Goal: Task Accomplishment & Management: Manage account settings

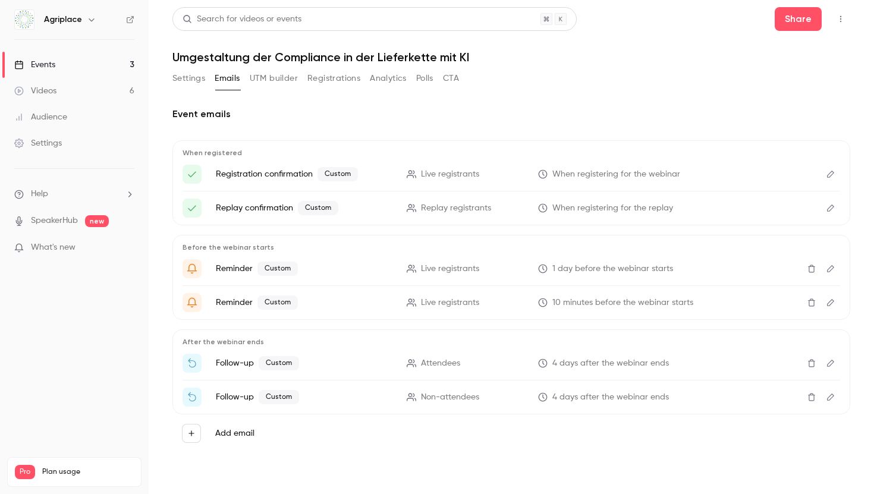
click at [97, 93] on link "Videos 6" at bounding box center [74, 91] width 149 height 26
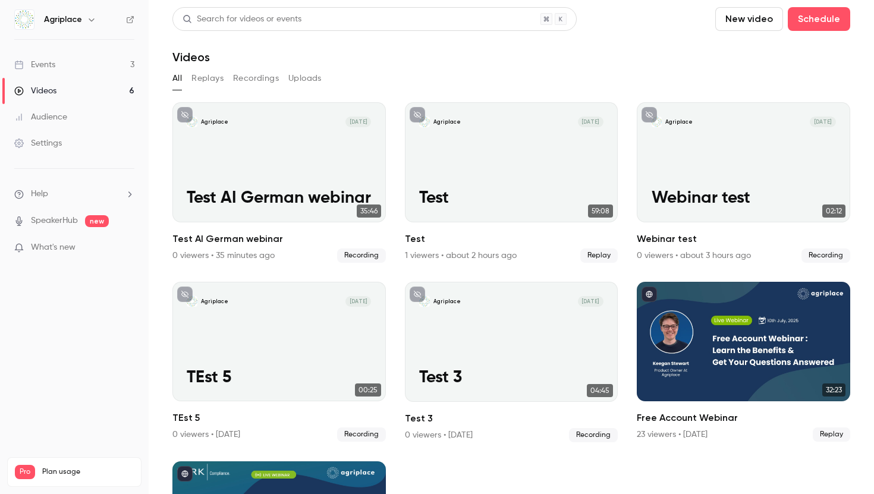
click at [85, 21] on button "button" at bounding box center [91, 19] width 14 height 14
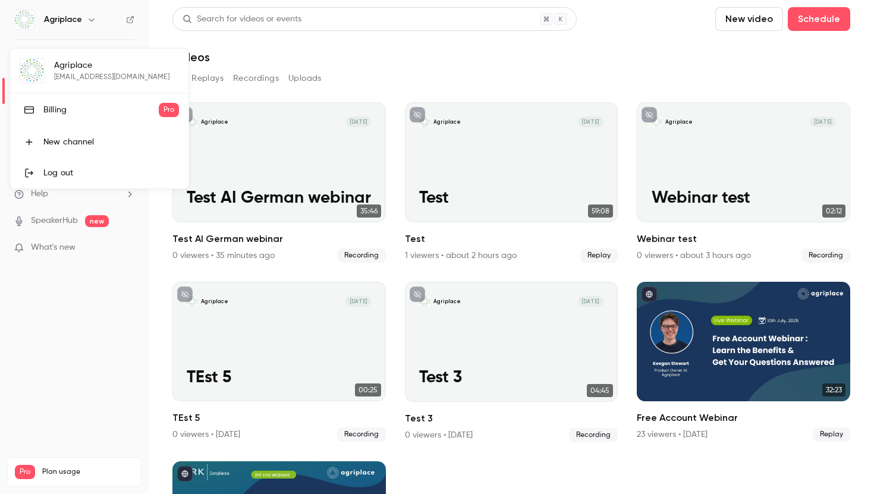
click at [85, 21] on div at bounding box center [437, 247] width 874 height 494
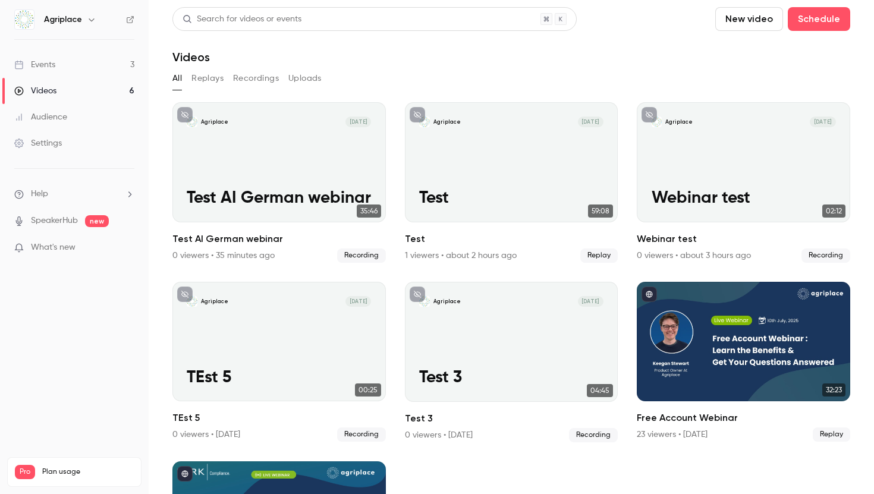
click at [76, 145] on link "Settings" at bounding box center [74, 143] width 149 height 26
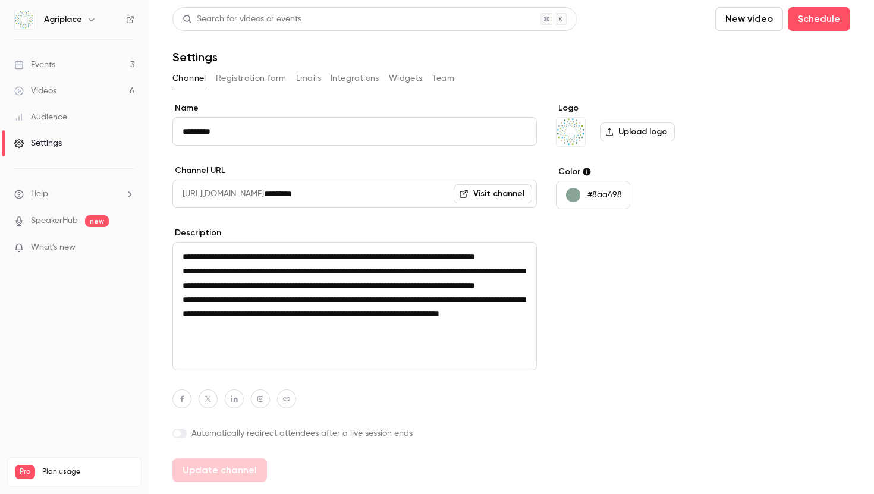
click at [250, 80] on button "Registration form" at bounding box center [251, 78] width 71 height 19
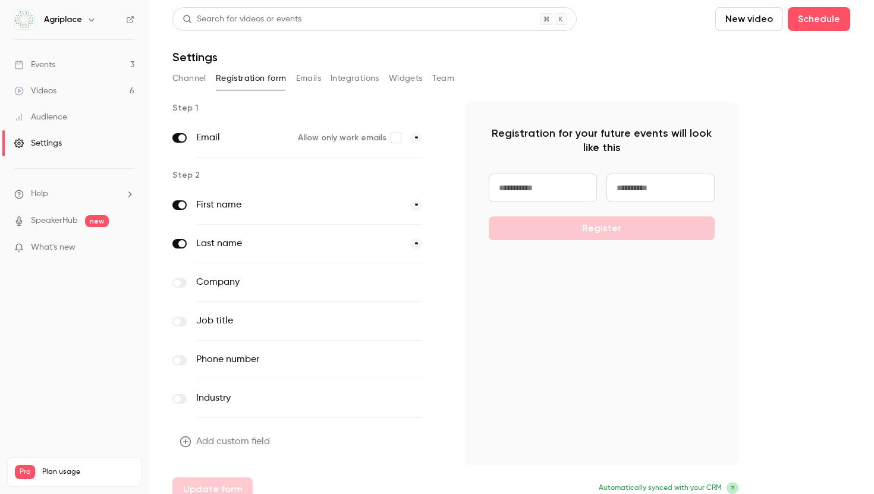
scroll to position [14, 0]
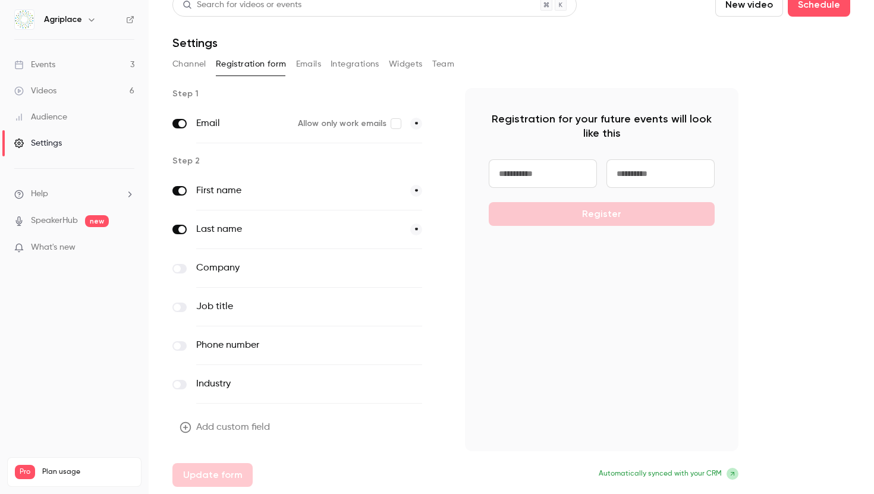
click at [307, 64] on button "Emails" at bounding box center [308, 64] width 25 height 19
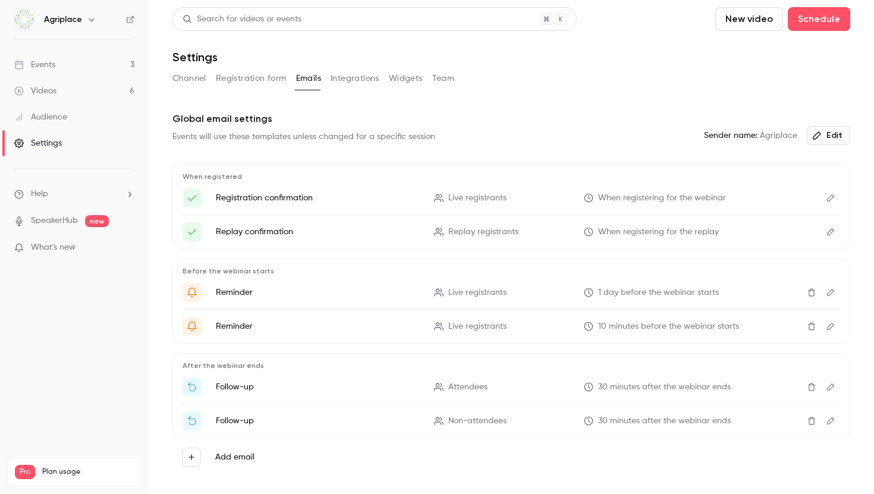
click at [361, 79] on button "Integrations" at bounding box center [355, 78] width 49 height 19
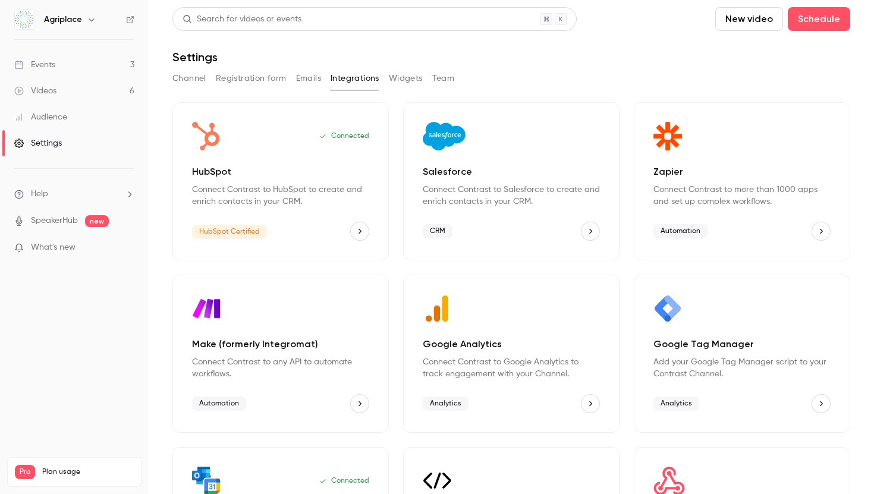
click at [406, 79] on button "Widgets" at bounding box center [406, 78] width 34 height 19
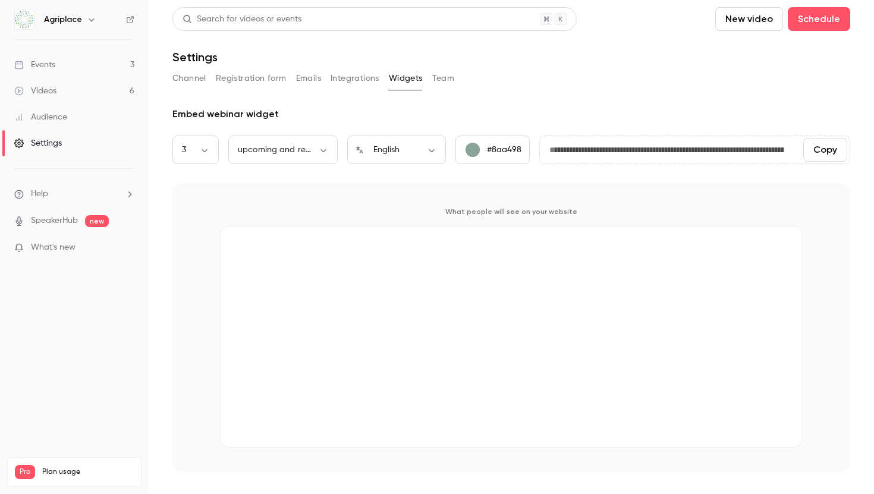
click at [192, 77] on button "Channel" at bounding box center [189, 78] width 34 height 19
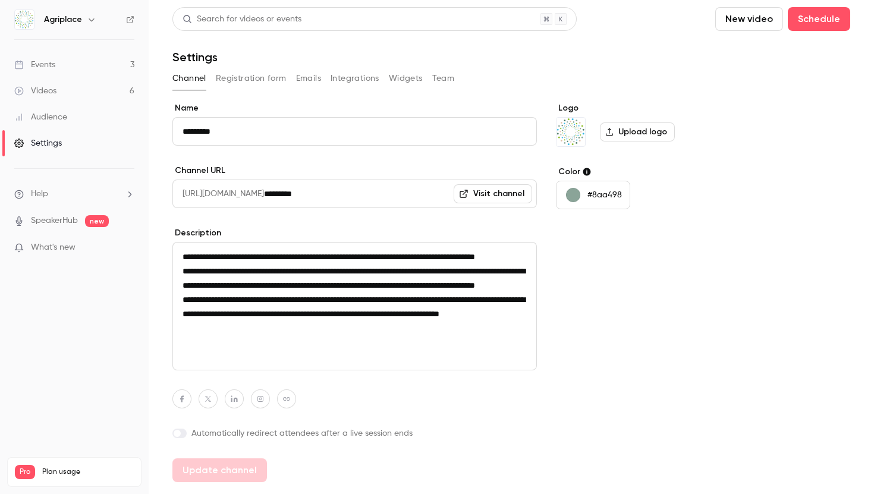
click at [93, 58] on link "Events 3" at bounding box center [74, 65] width 149 height 26
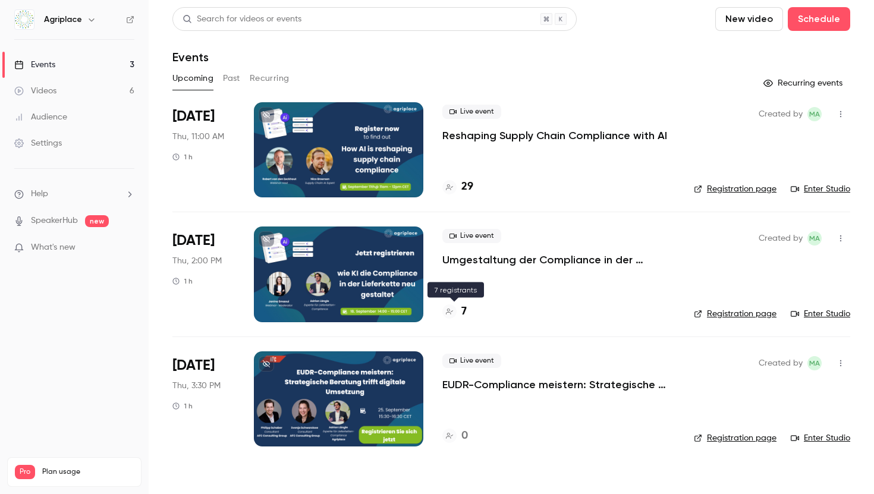
click at [465, 318] on h4 "7" at bounding box center [464, 312] width 5 height 16
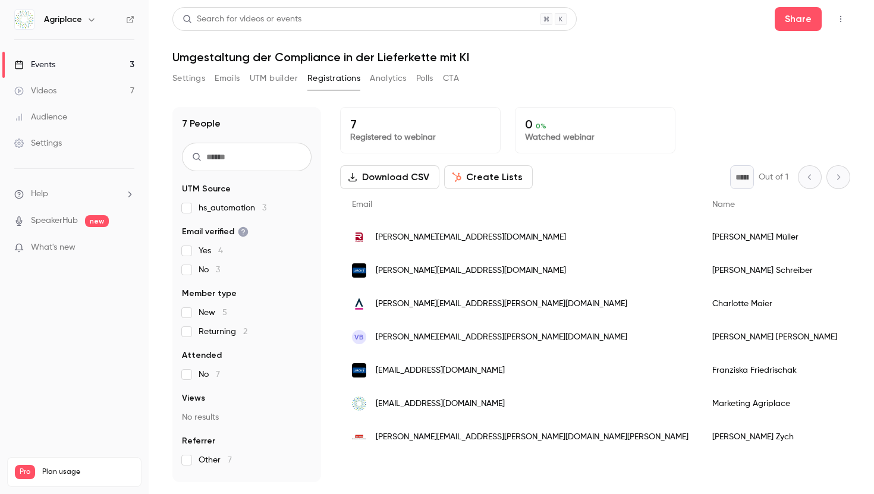
click at [89, 61] on link "Events 3" at bounding box center [74, 65] width 149 height 26
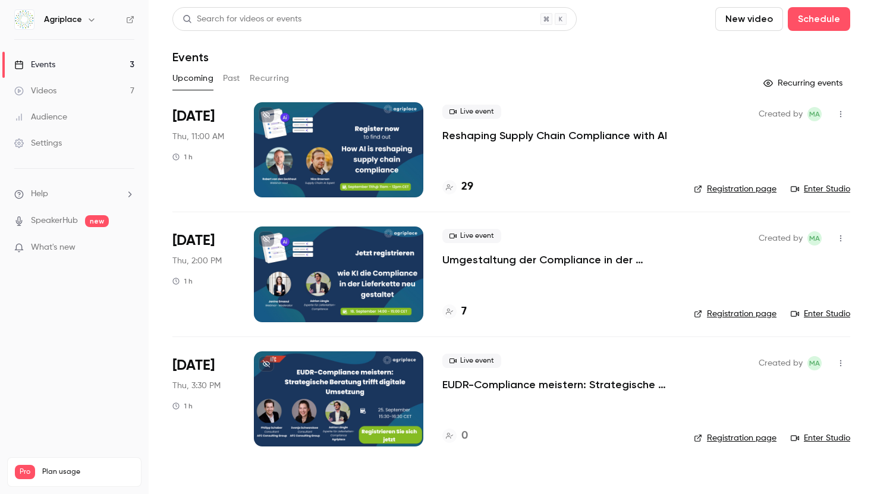
click at [742, 186] on link "Registration page" at bounding box center [735, 189] width 83 height 12
click at [726, 314] on link "Registration page" at bounding box center [735, 314] width 83 height 12
click at [460, 309] on div "7" at bounding box center [455, 312] width 24 height 16
